Goal: Find specific page/section: Find specific page/section

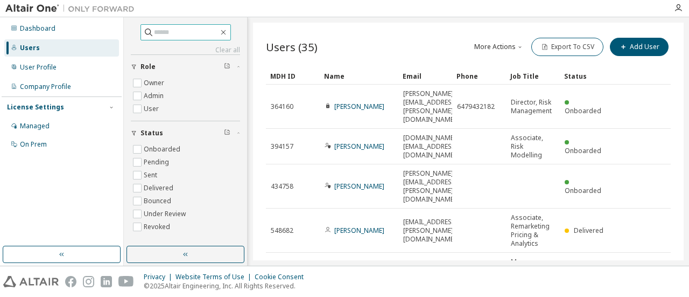
click at [164, 36] on input "text" at bounding box center [186, 32] width 65 height 11
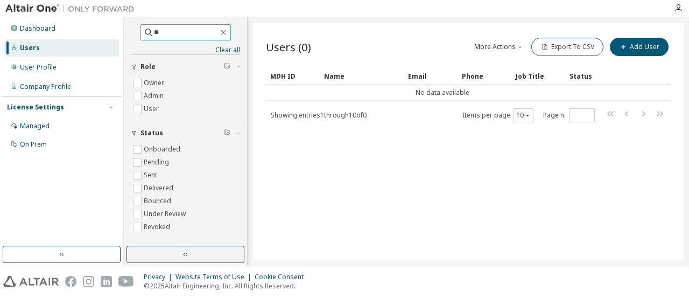
type input "*"
type input "***"
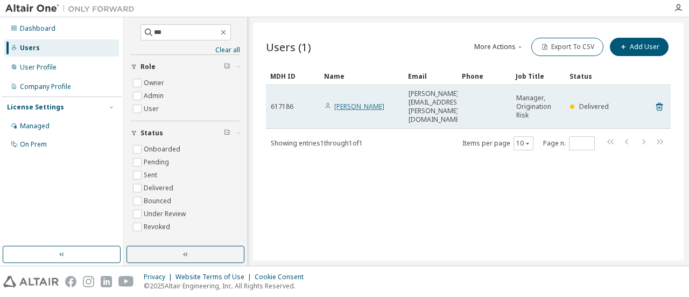
click at [353, 103] on link "[PERSON_NAME]" at bounding box center [359, 106] width 50 height 9
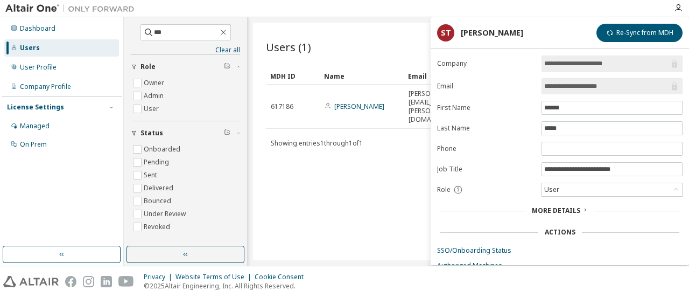
click at [576, 206] on span "More Details" at bounding box center [556, 210] width 48 height 9
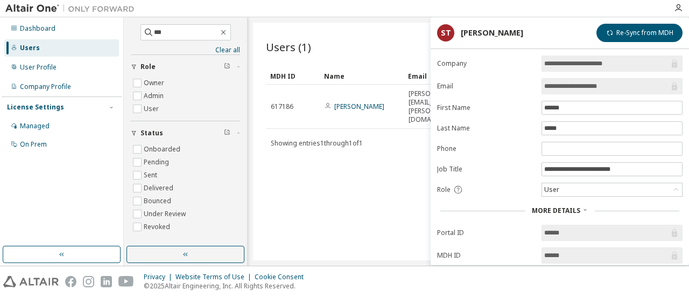
scroll to position [113, 0]
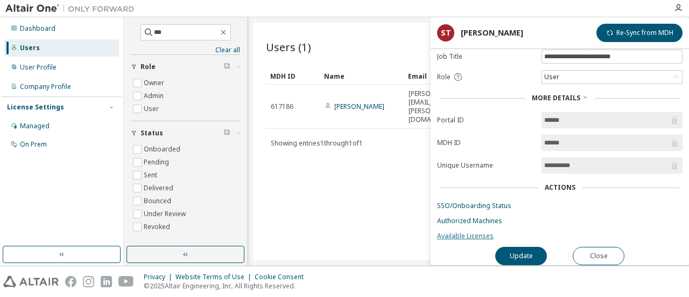
click at [489, 232] on link "Available Licenses" at bounding box center [559, 235] width 245 height 9
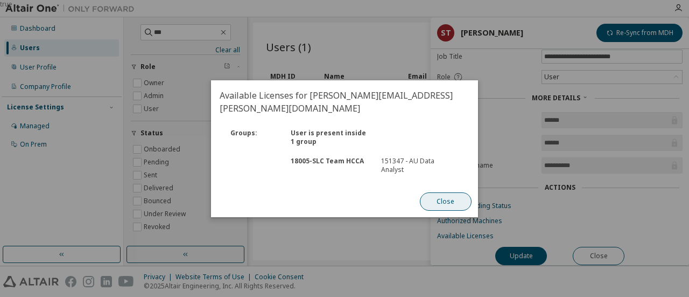
click at [452, 192] on button "Close" at bounding box center [446, 201] width 52 height 18
